Goal: Navigation & Orientation: Find specific page/section

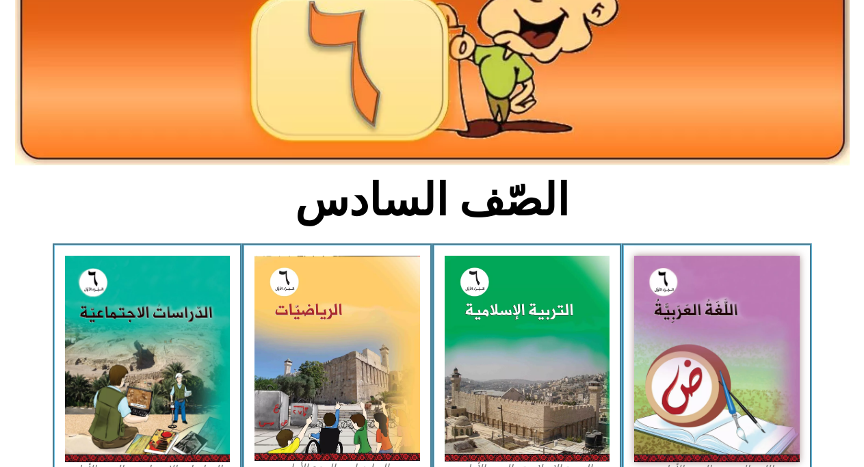
scroll to position [228, 0]
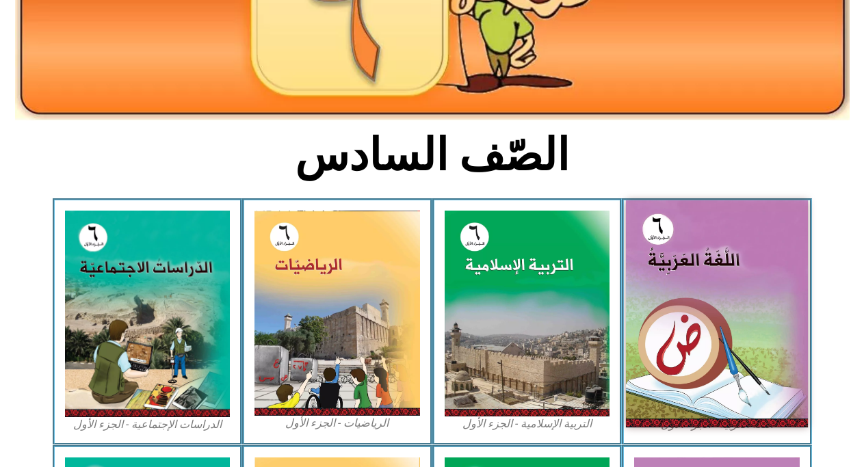
click at [754, 322] on img at bounding box center [717, 313] width 182 height 227
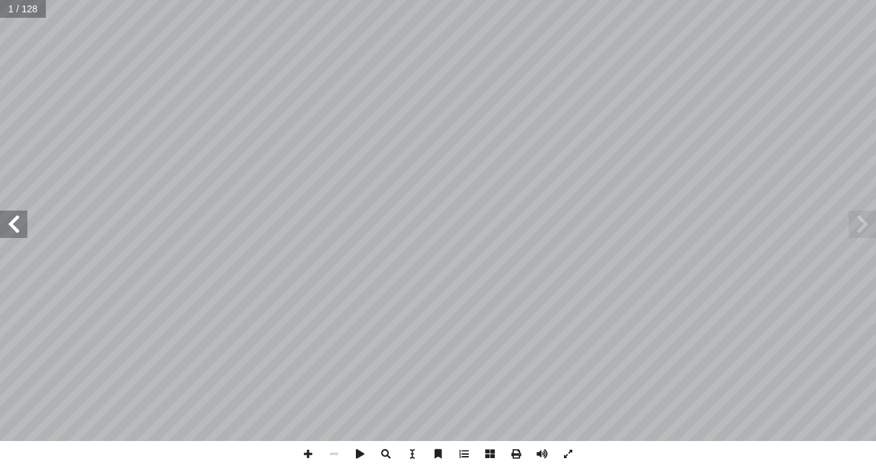
click at [18, 227] on span at bounding box center [13, 224] width 27 height 27
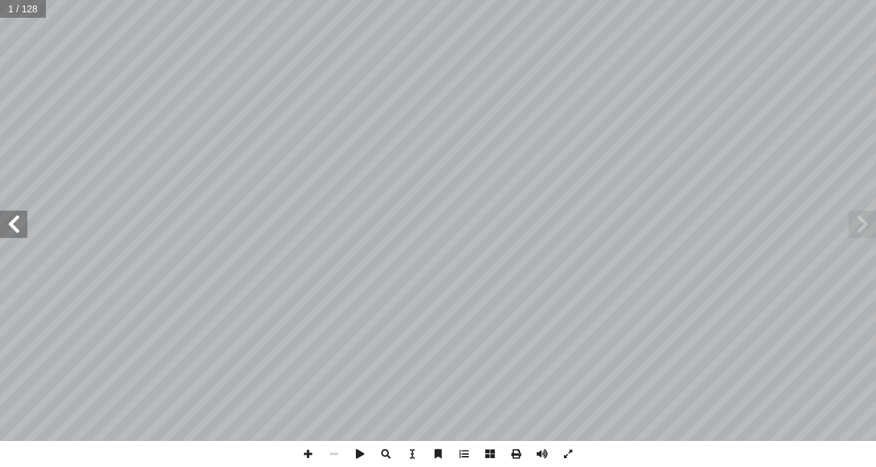
click at [18, 227] on span at bounding box center [13, 224] width 27 height 27
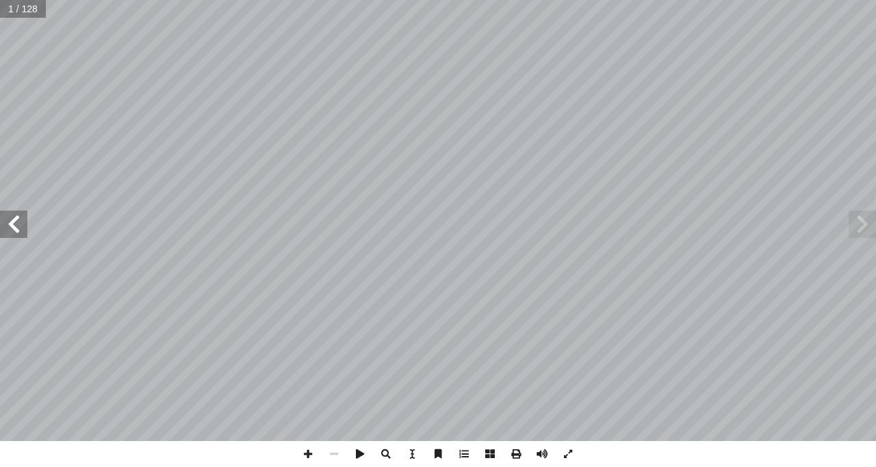
click at [18, 227] on span at bounding box center [13, 224] width 27 height 27
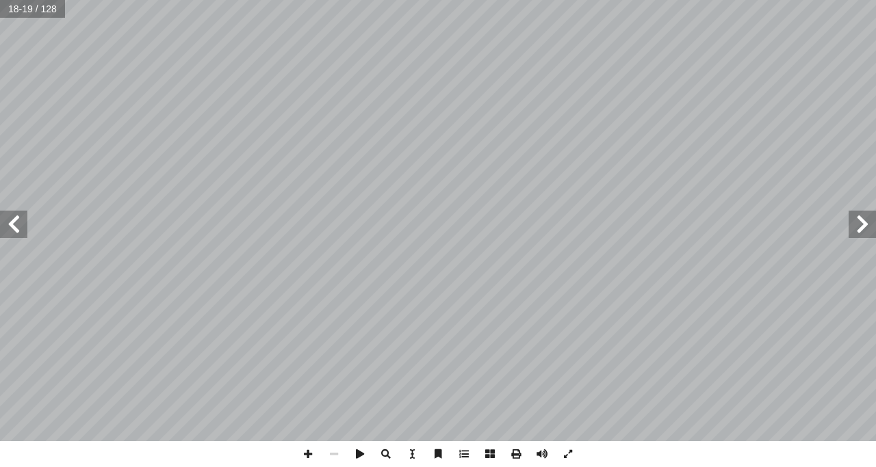
click at [18, 227] on span at bounding box center [13, 224] width 27 height 27
click at [304, 454] on span at bounding box center [308, 454] width 26 height 26
click at [306, 452] on span at bounding box center [308, 454] width 26 height 26
